Goal: Check status: Check status

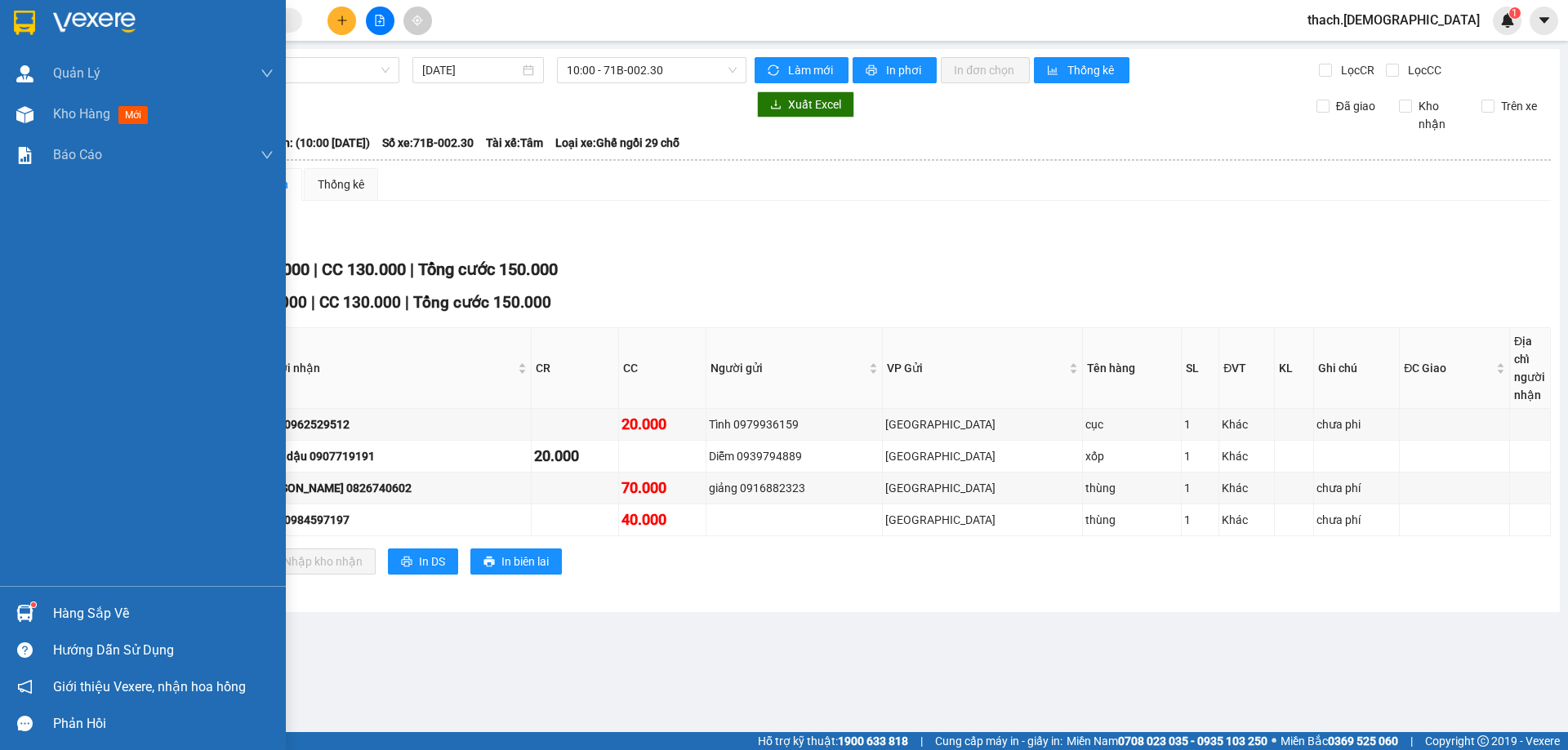
click at [65, 600] on div "Hàng sắp về" at bounding box center [143, 613] width 286 height 37
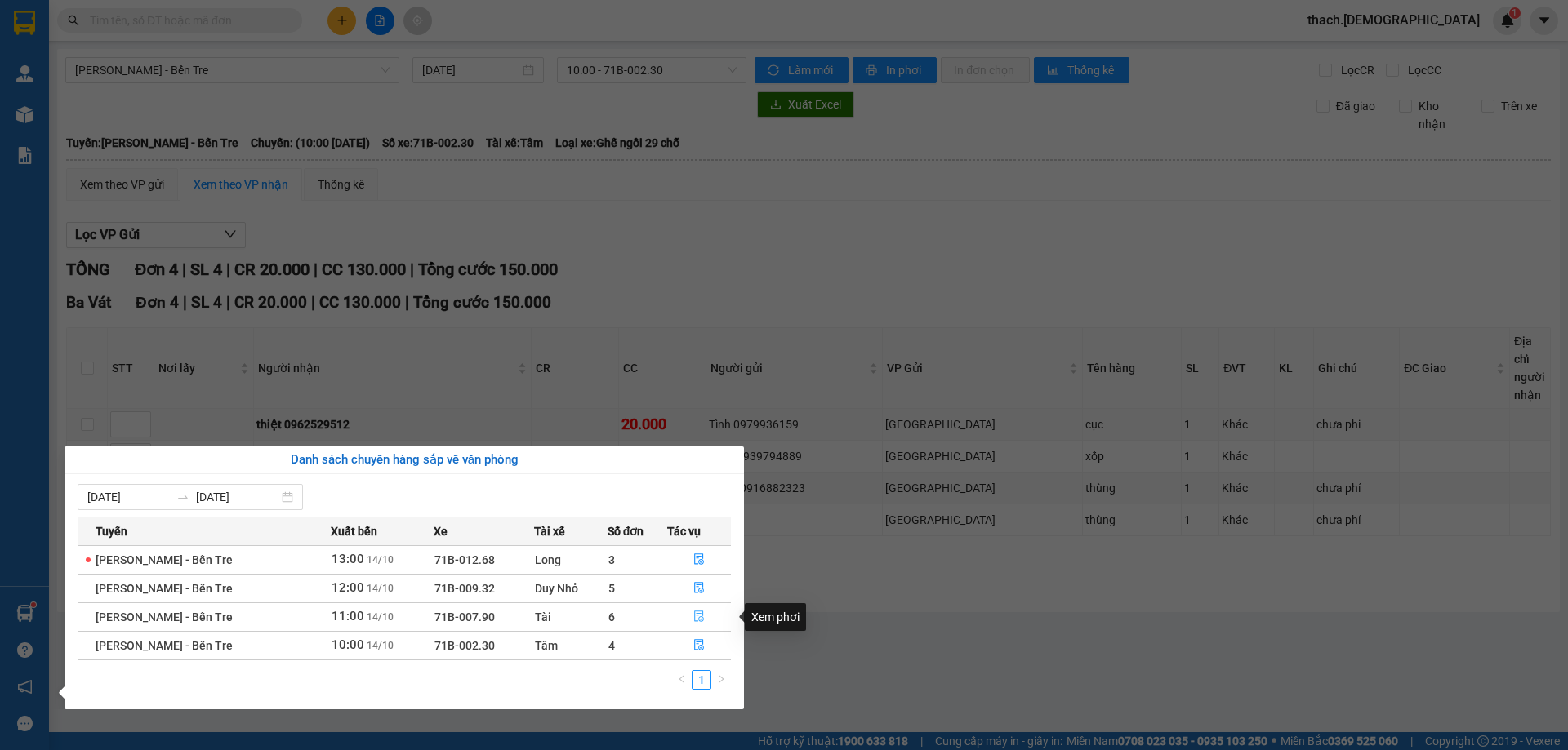
click at [698, 610] on button "button" at bounding box center [699, 617] width 62 height 26
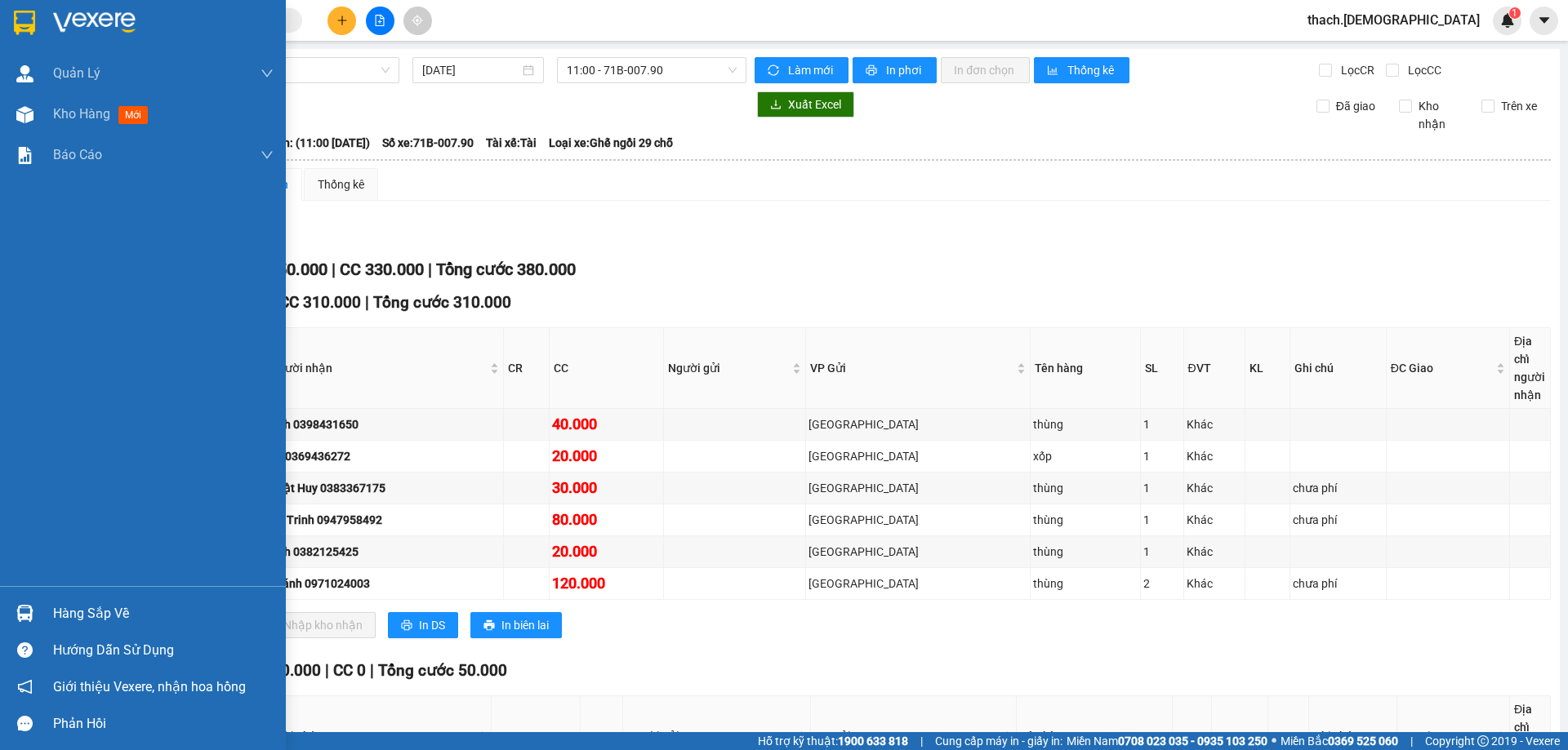
click at [76, 605] on div "Hàng sắp về" at bounding box center [163, 614] width 221 height 24
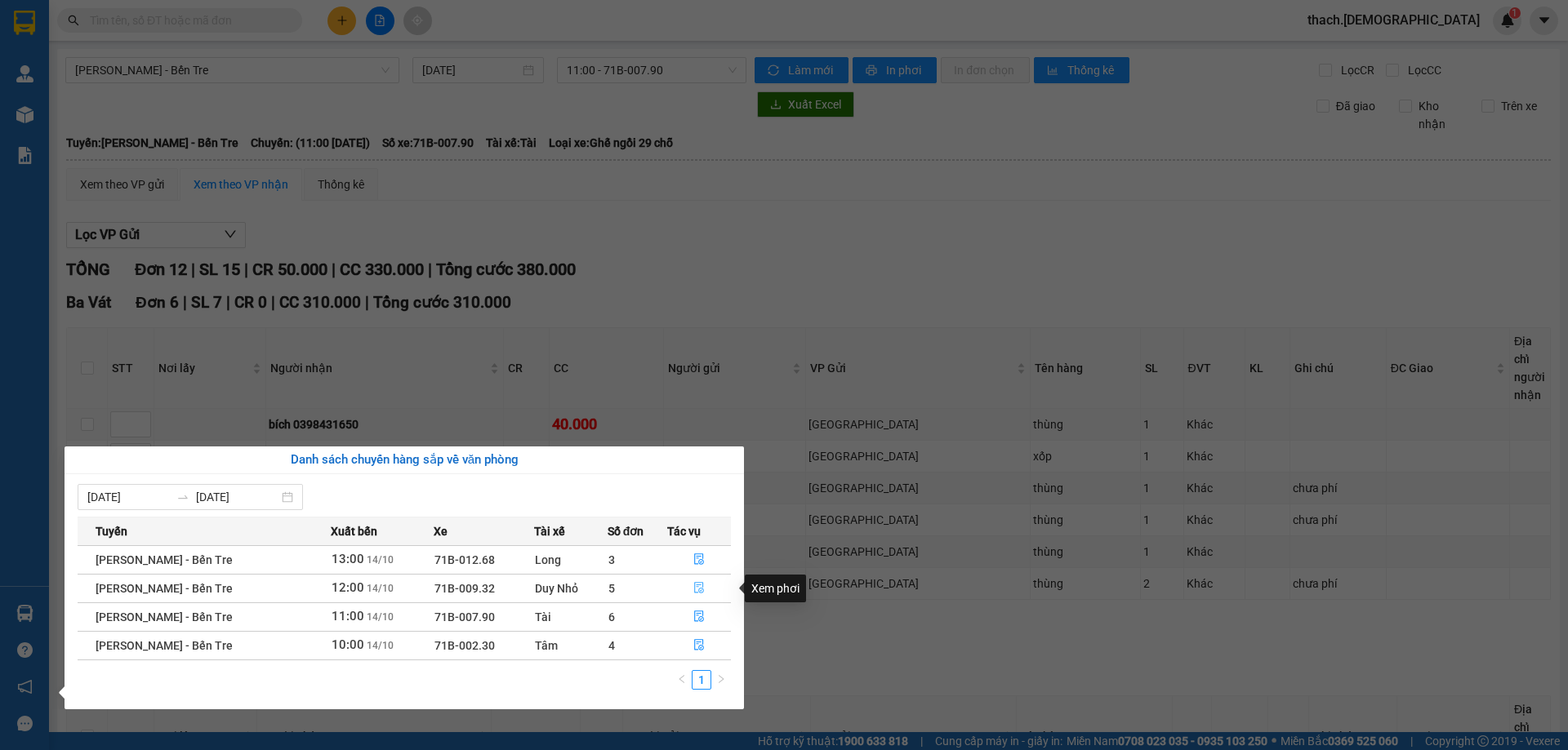
click at [698, 588] on icon "file-done" at bounding box center [699, 587] width 11 height 11
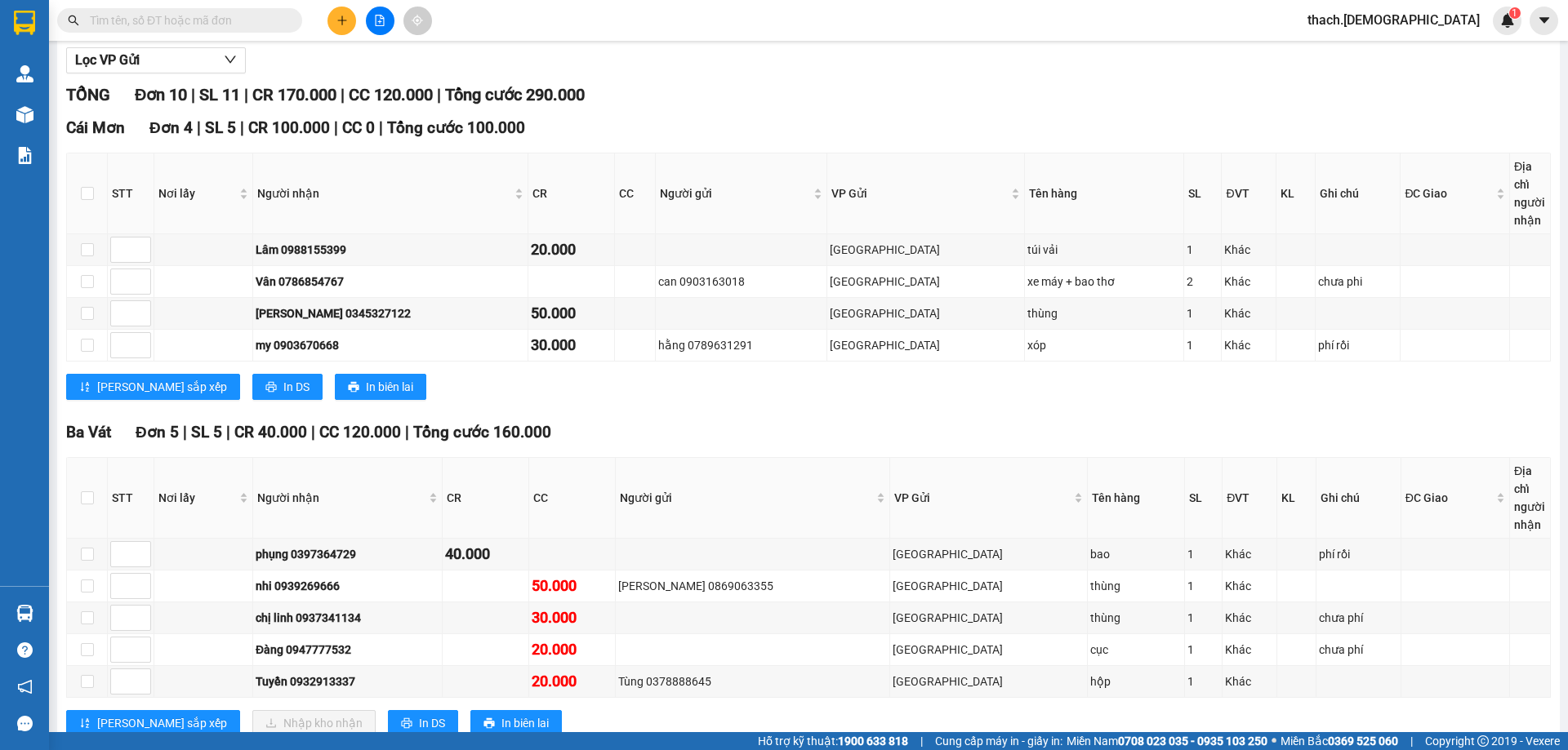
scroll to position [245, 0]
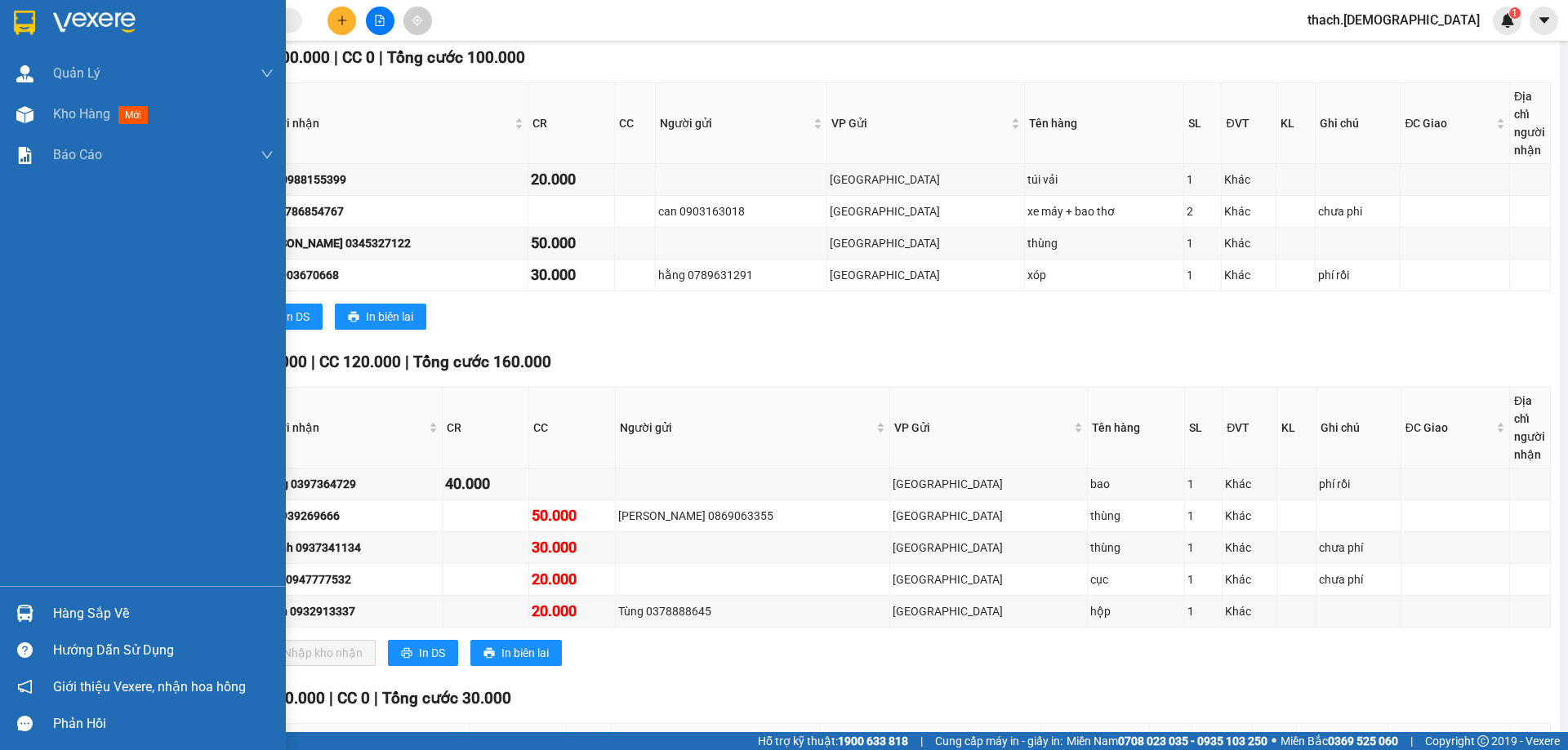
click at [56, 614] on div "Hàng sắp về" at bounding box center [163, 614] width 221 height 24
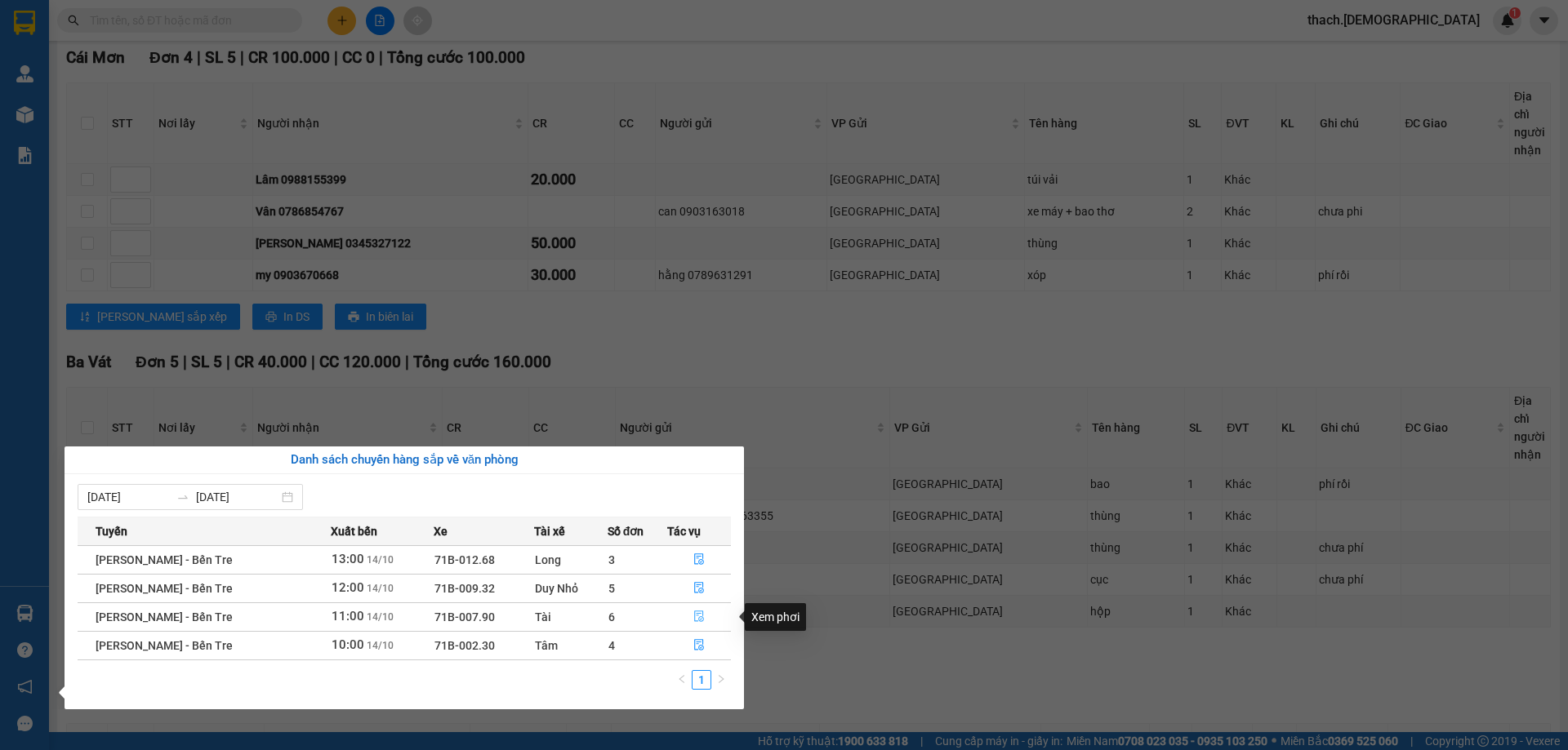
click at [702, 617] on icon "file-done" at bounding box center [699, 616] width 11 height 11
